Goal: Go to known website: Go to known website

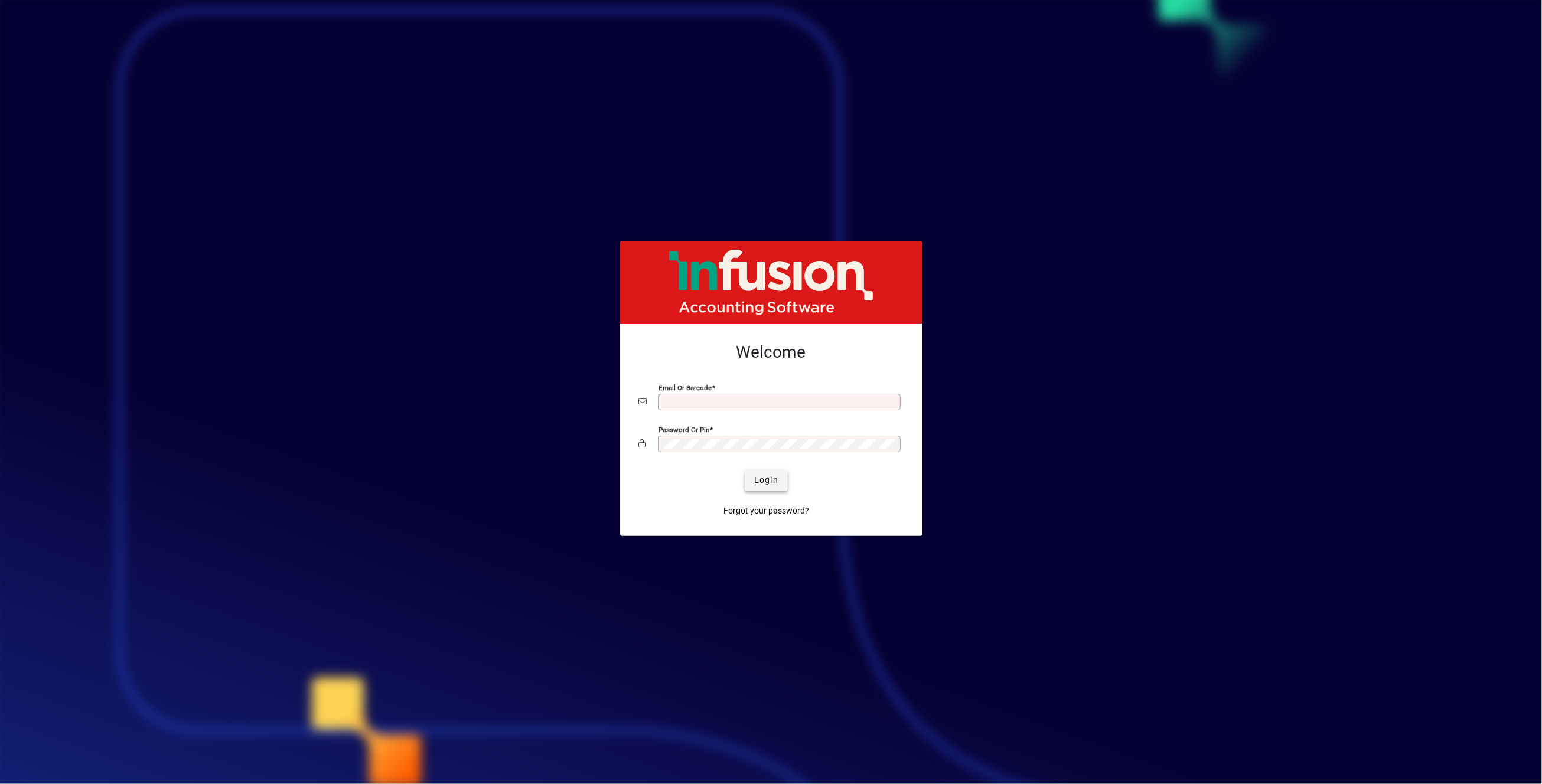
type input "**********"
click at [773, 481] on span "Login" at bounding box center [766, 480] width 24 height 12
